Goal: Information Seeking & Learning: Understand process/instructions

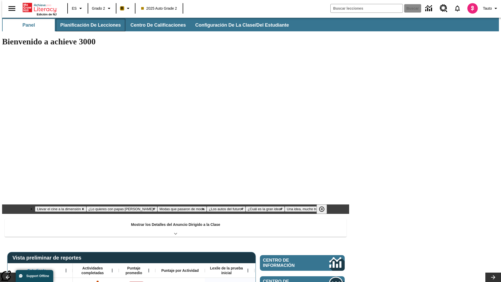
click at [87, 25] on button "Planificación de lecciones" at bounding box center [90, 25] width 69 height 13
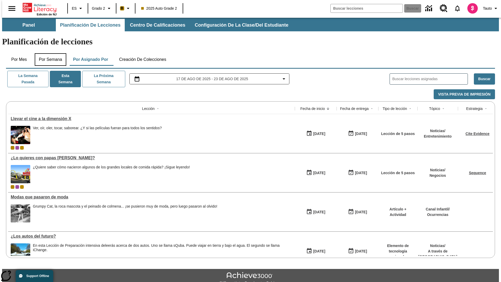
click at [49, 53] on button "Por semana" at bounding box center [51, 59] width 32 height 13
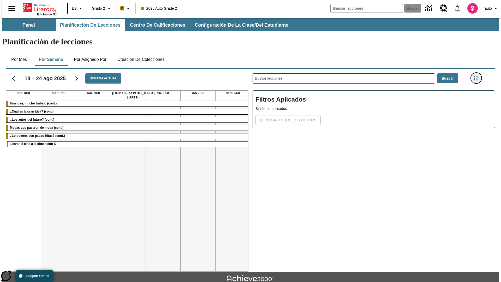
click at [478, 76] on icon "Menú lateral de filtros" at bounding box center [476, 78] width 5 height 5
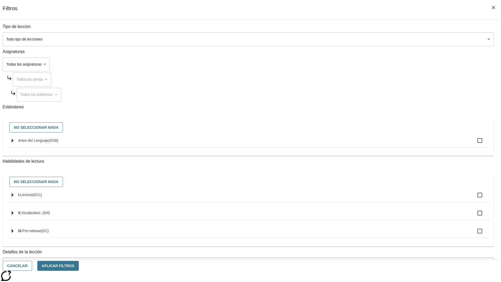
click at [376, 236] on body "Saltar al contenido principal Edición de NJ ES Grado 2 B 2025 Auto Grade 2 Busc…" at bounding box center [250, 162] width 497 height 288
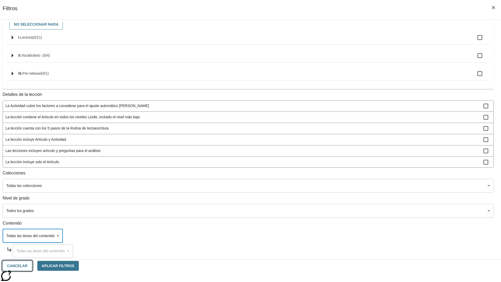
click at [32, 266] on button "Cancelar" at bounding box center [17, 266] width 29 height 10
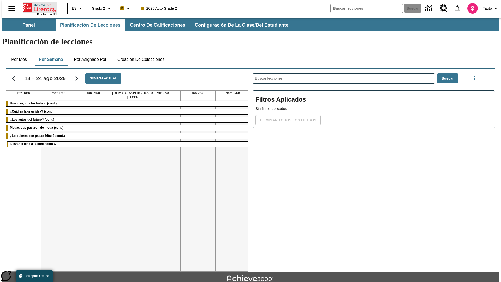
click at [38, 7] on icon "Portada" at bounding box center [40, 7] width 35 height 10
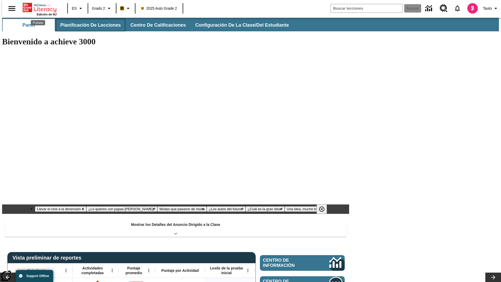
click at [87, 25] on button "Planificación de lecciones" at bounding box center [90, 25] width 69 height 13
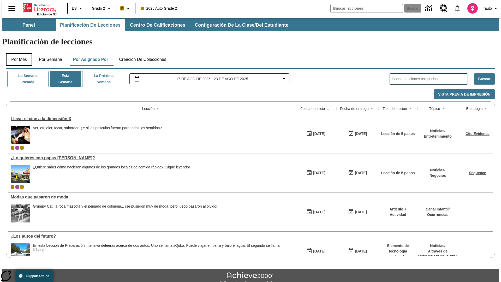
click at [17, 53] on button "Por mes" at bounding box center [19, 59] width 26 height 13
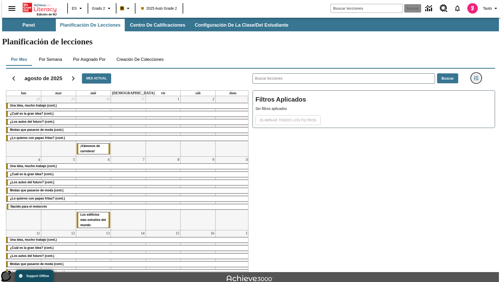
click at [478, 76] on icon "Menú lateral de filtros" at bounding box center [476, 78] width 5 height 5
